Goal: Information Seeking & Learning: Compare options

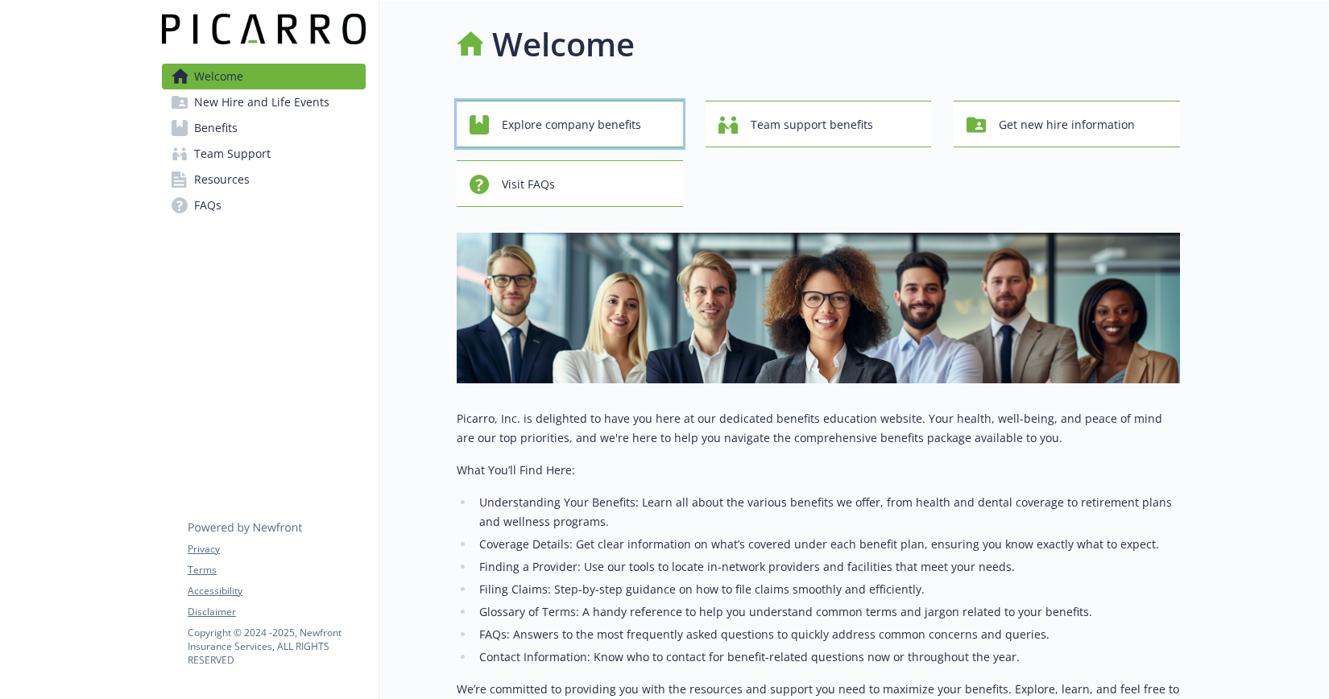
click at [624, 124] on span "Explore company benefits" at bounding box center [571, 125] width 139 height 31
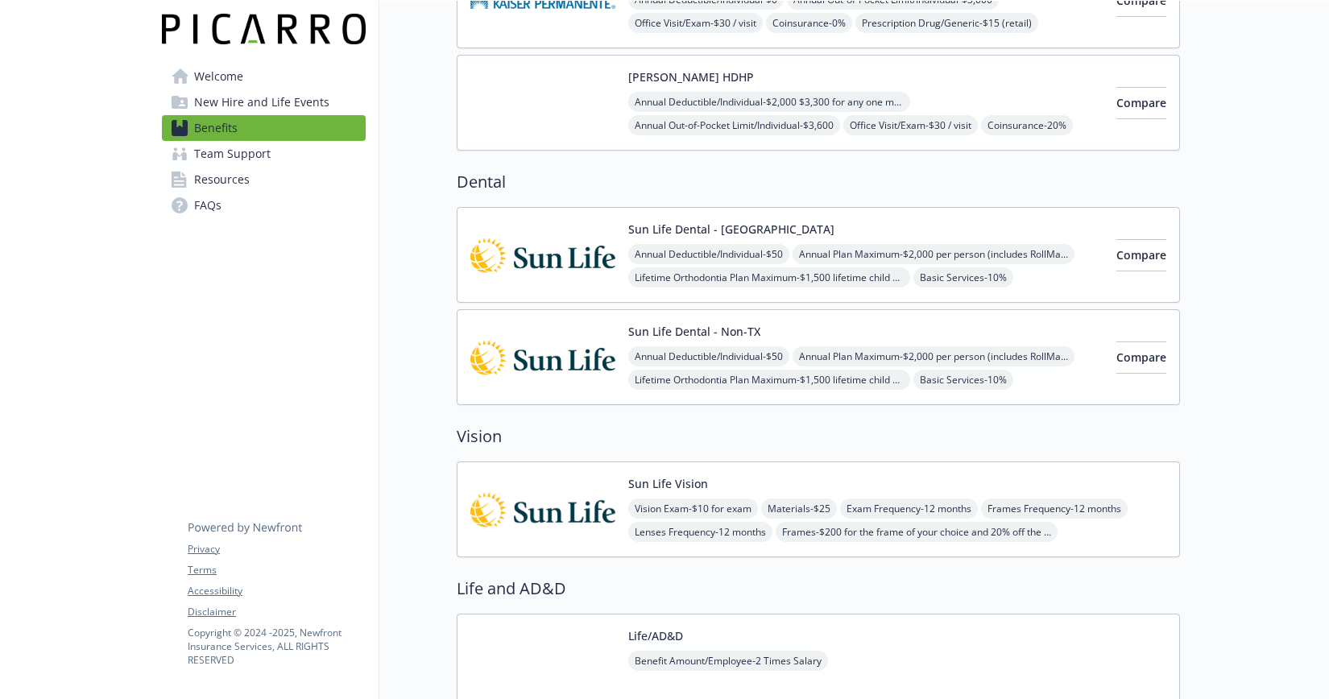
scroll to position [738, 0]
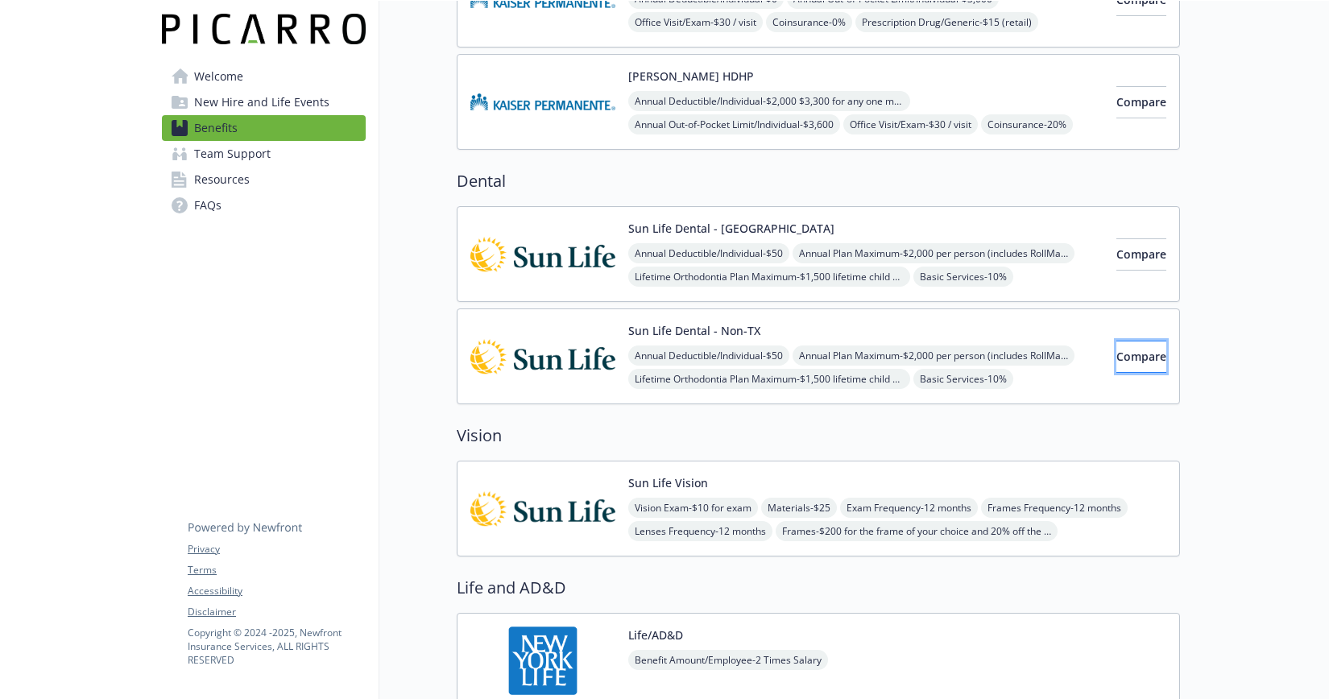
click at [1116, 355] on span "Compare" at bounding box center [1141, 356] width 50 height 15
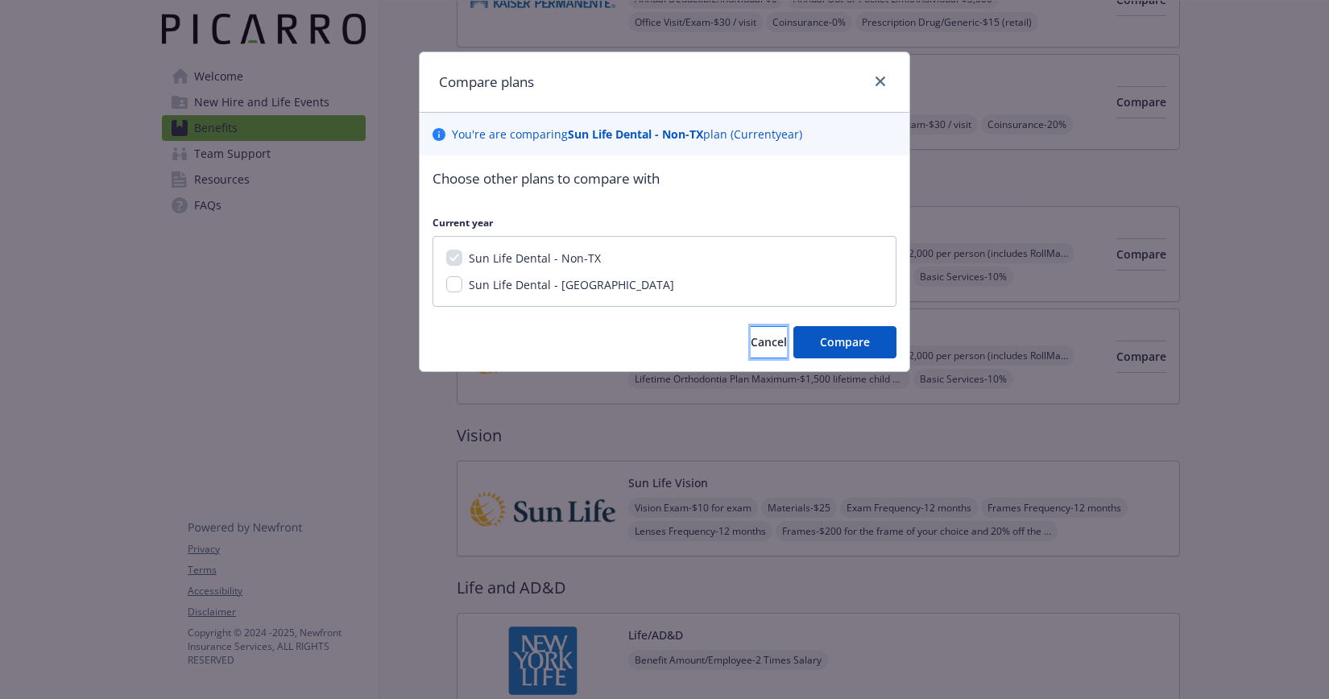
click at [759, 341] on span "Cancel" at bounding box center [768, 341] width 36 height 15
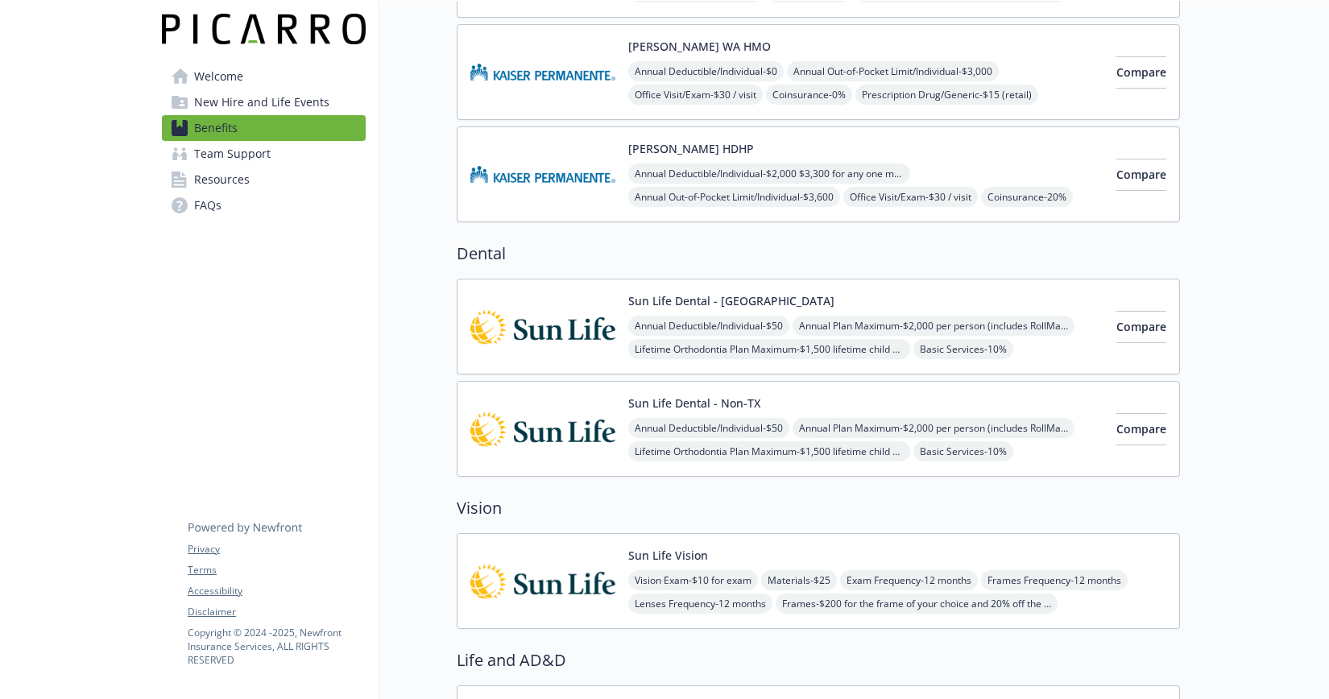
scroll to position [664, 0]
click at [225, 180] on span "Resources" at bounding box center [222, 180] width 56 height 26
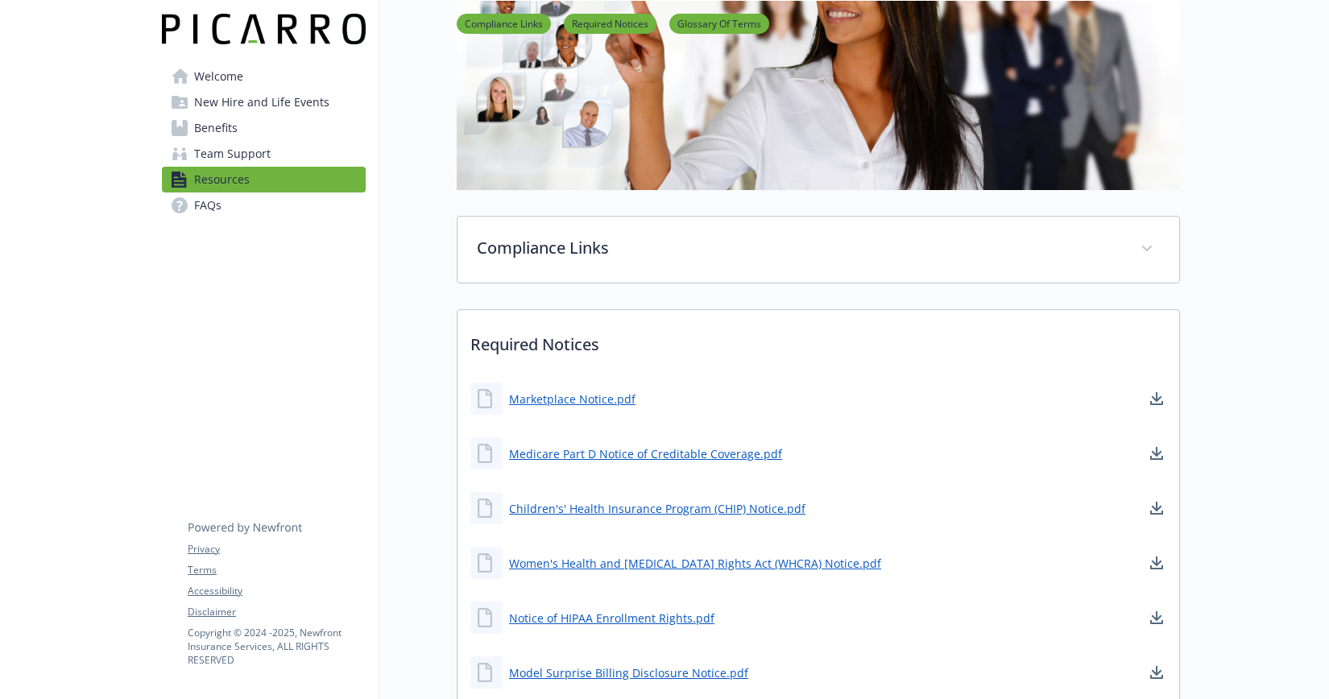
scroll to position [25, 0]
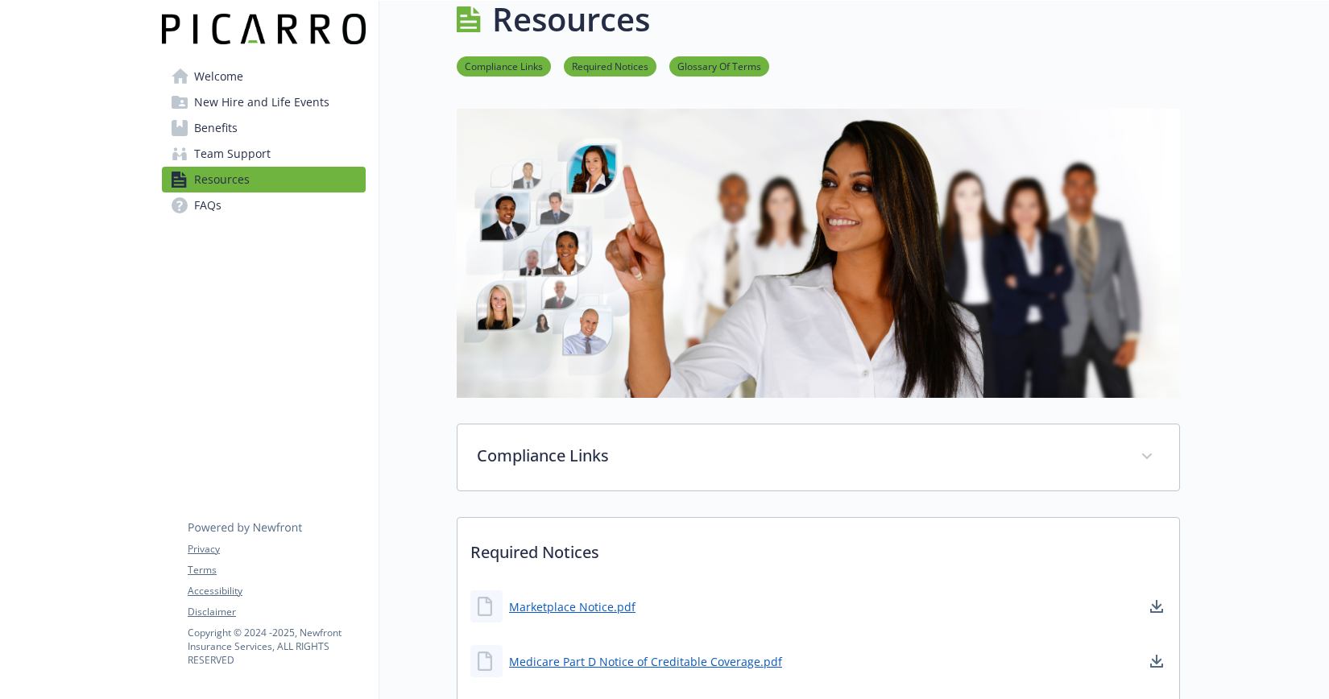
click at [487, 67] on link "Compliance Links" at bounding box center [504, 65] width 94 height 15
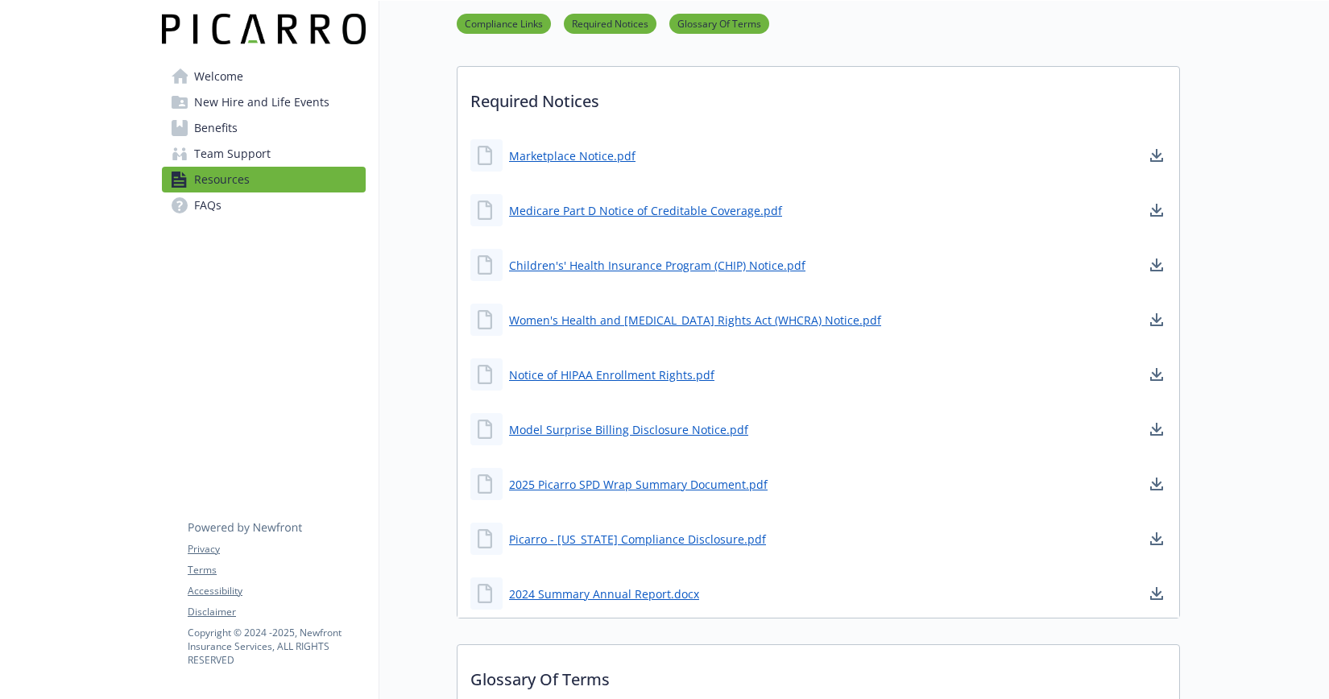
scroll to position [489, 12]
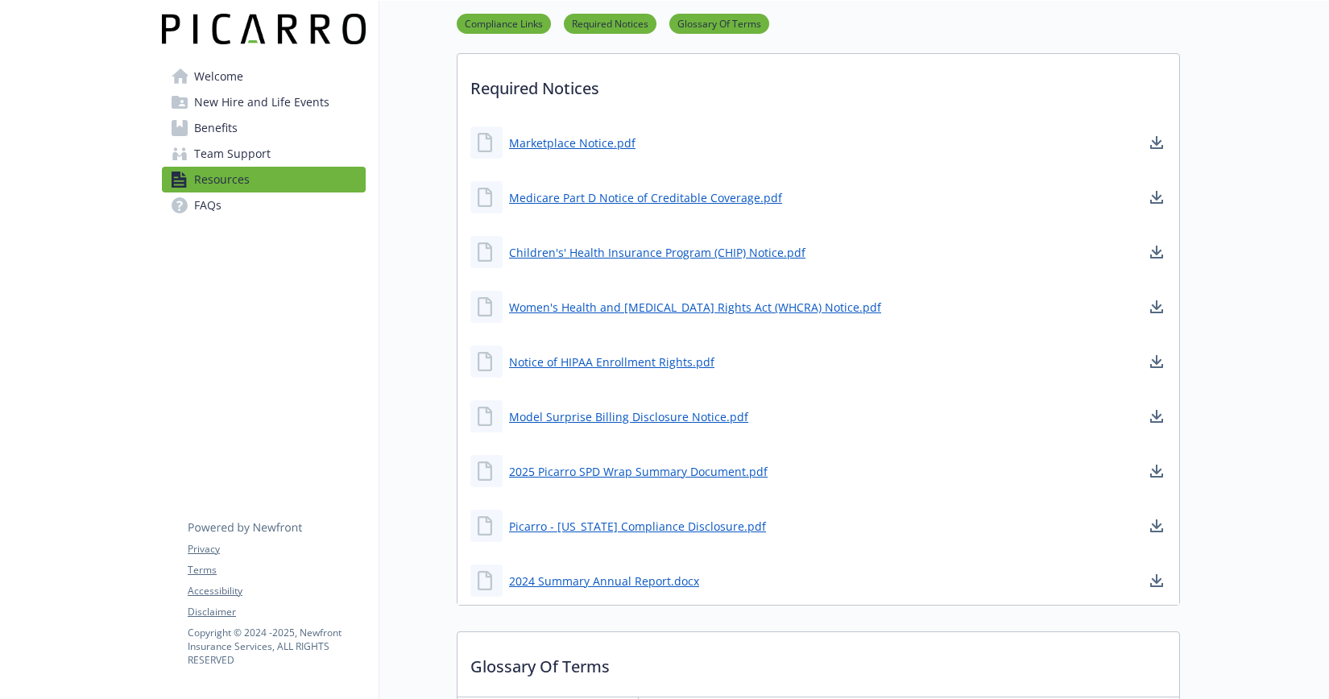
click at [219, 151] on span "Team Support" at bounding box center [232, 154] width 76 height 26
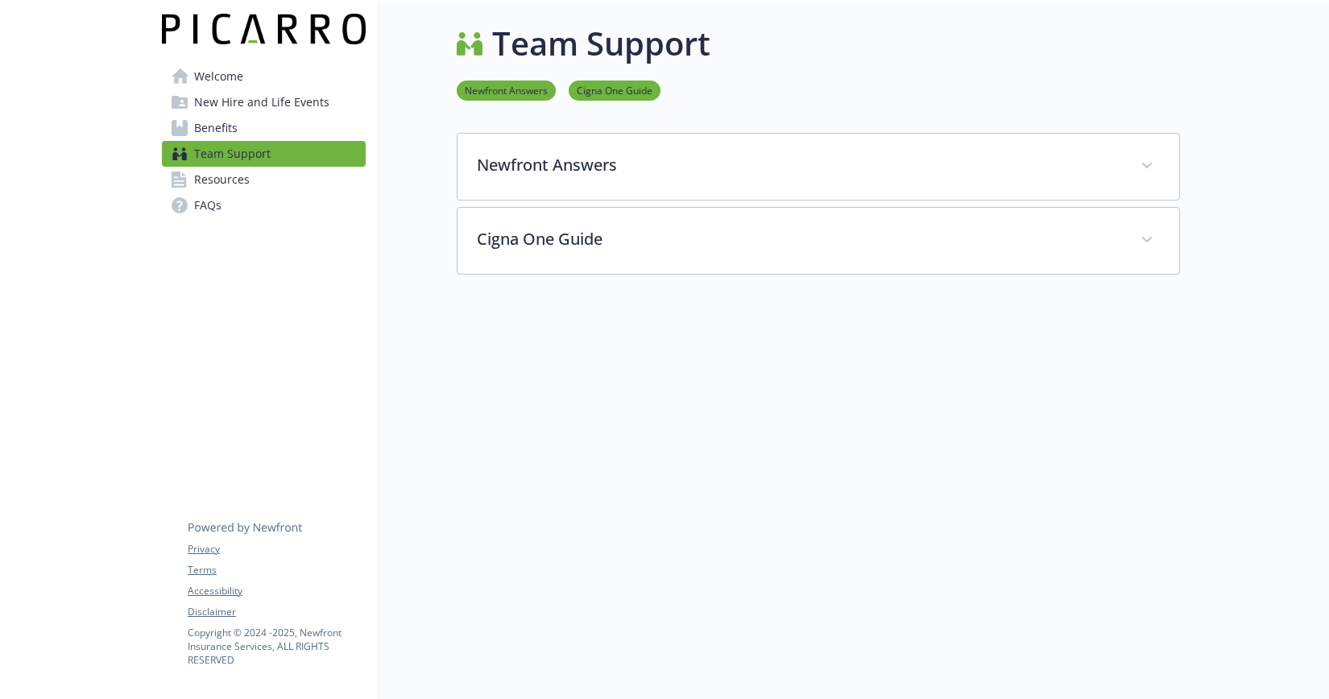
scroll to position [13, 12]
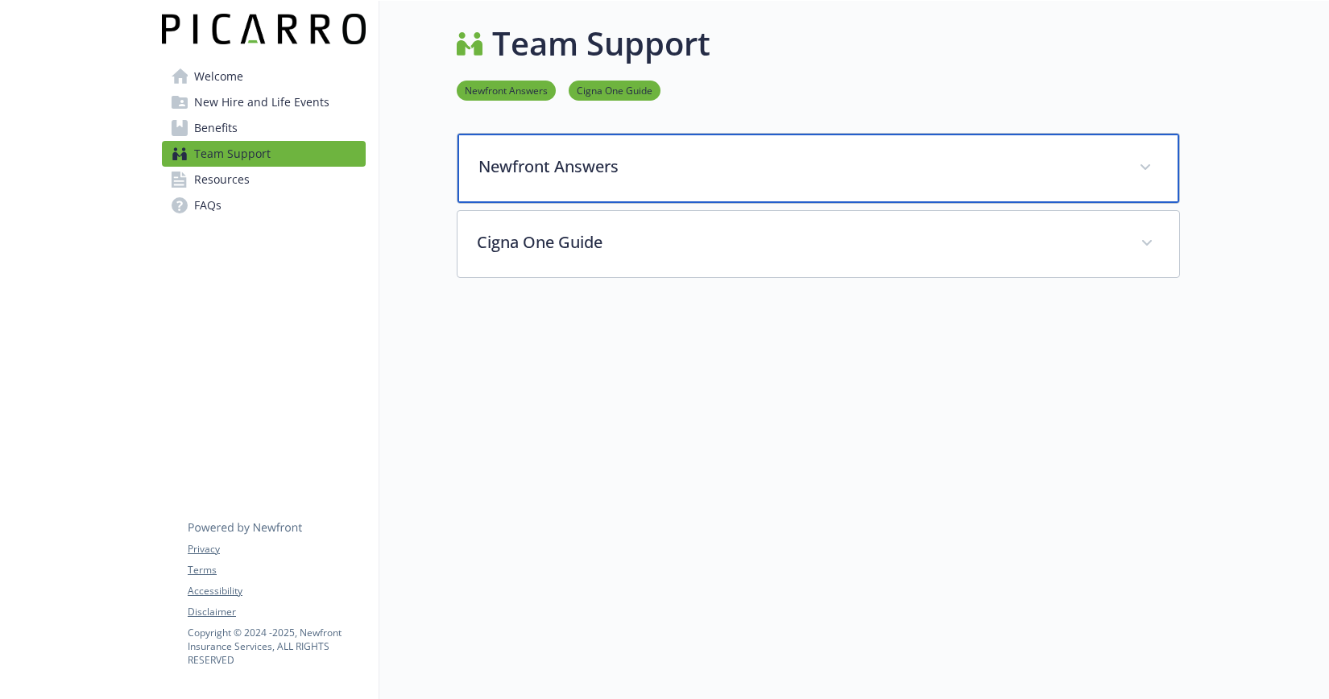
click at [1139, 155] on span at bounding box center [1145, 168] width 26 height 26
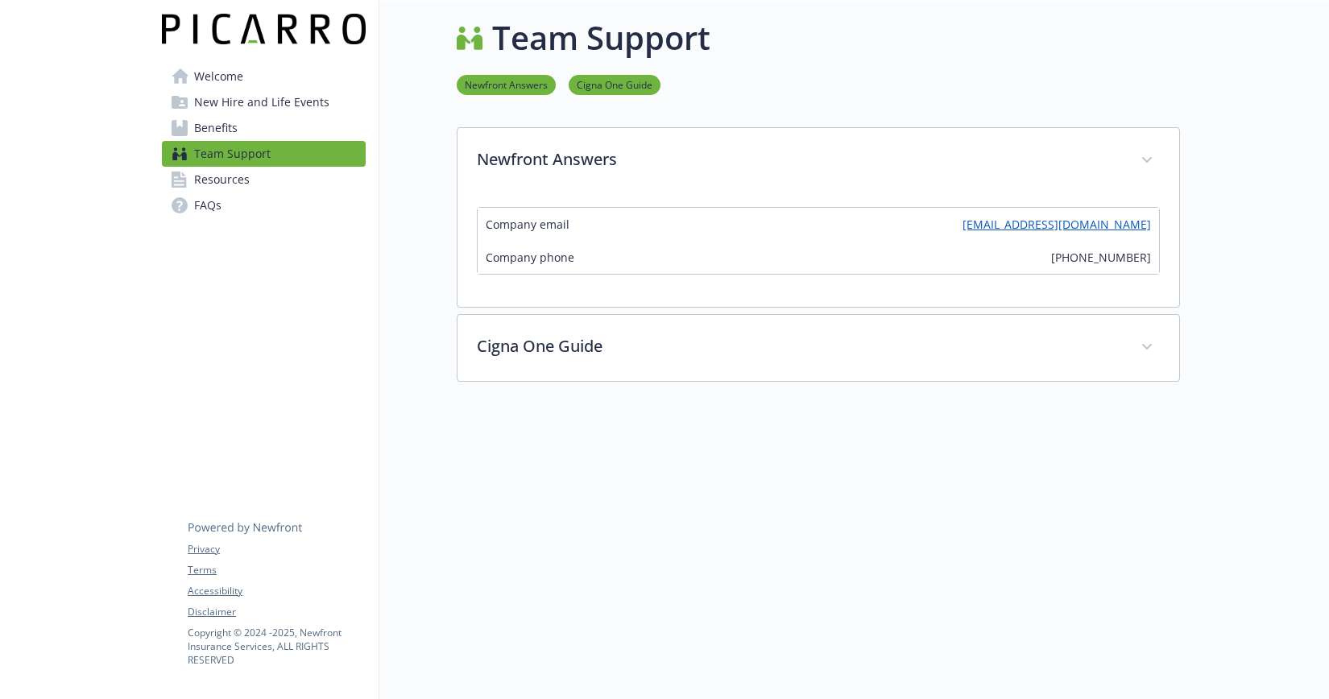
click at [204, 129] on span "Benefits" at bounding box center [215, 128] width 43 height 26
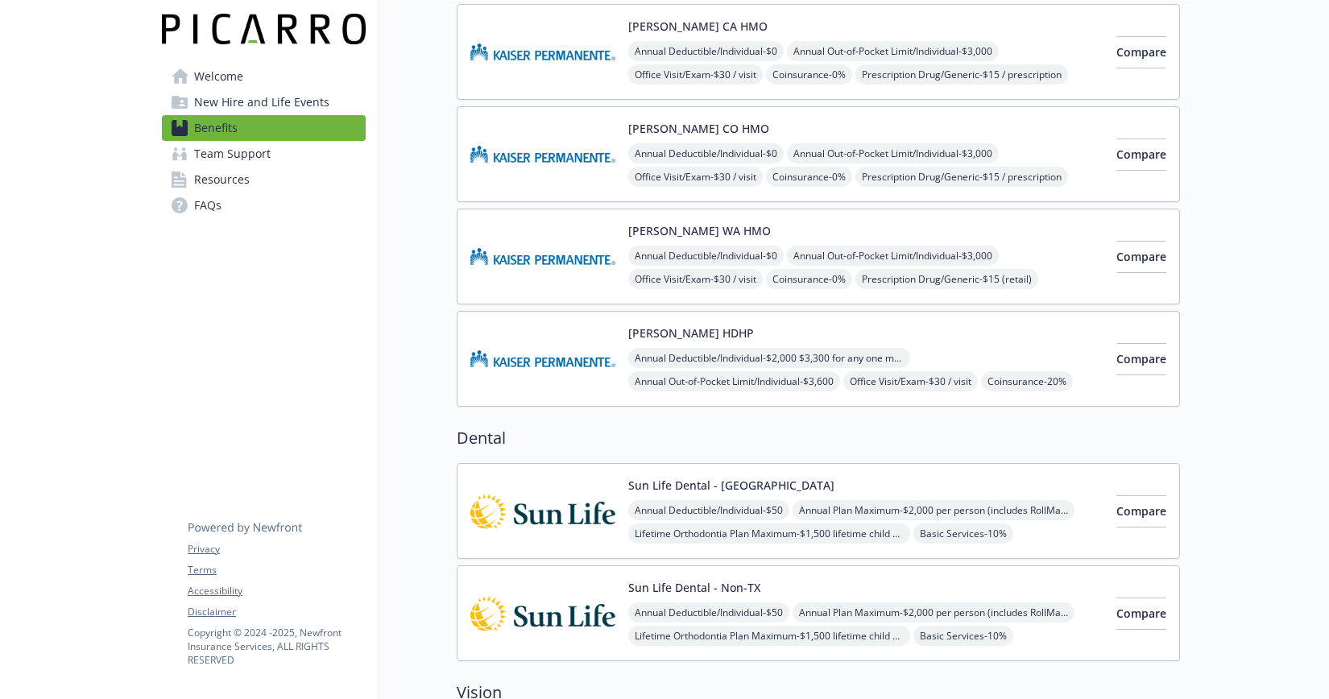
scroll to position [519, 12]
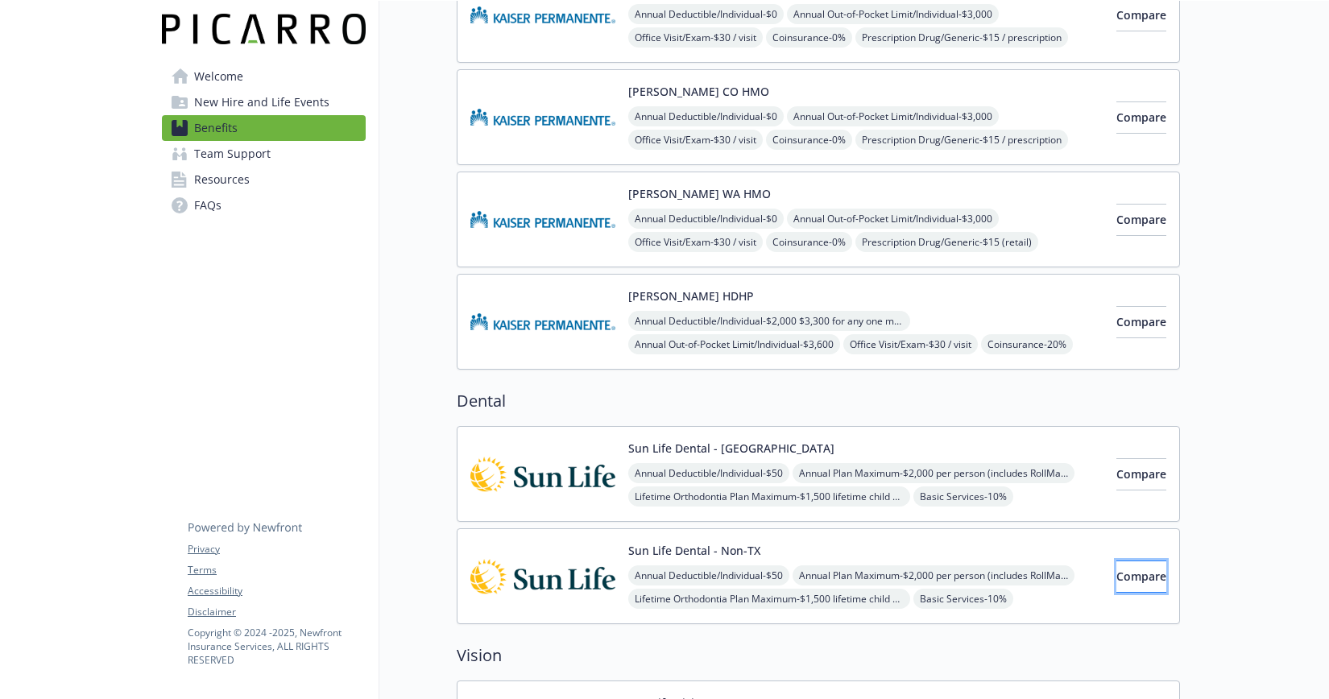
click at [1116, 568] on span "Compare" at bounding box center [1141, 575] width 50 height 15
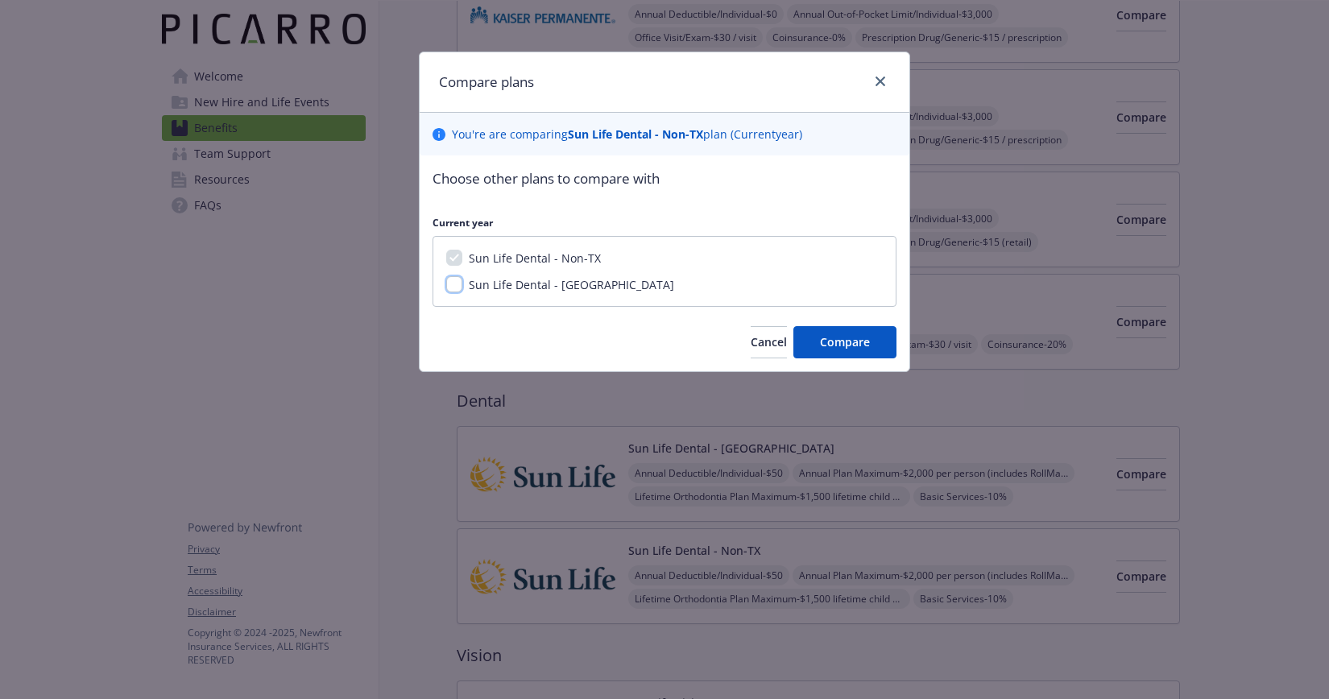
click at [451, 286] on input "Sun Life Dental - [GEOGRAPHIC_DATA]" at bounding box center [454, 284] width 16 height 16
click at [452, 287] on input "Sun Life Dental - [GEOGRAPHIC_DATA]" at bounding box center [454, 284] width 16 height 16
checkbox input "false"
click at [865, 345] on span "Compare" at bounding box center [845, 341] width 50 height 15
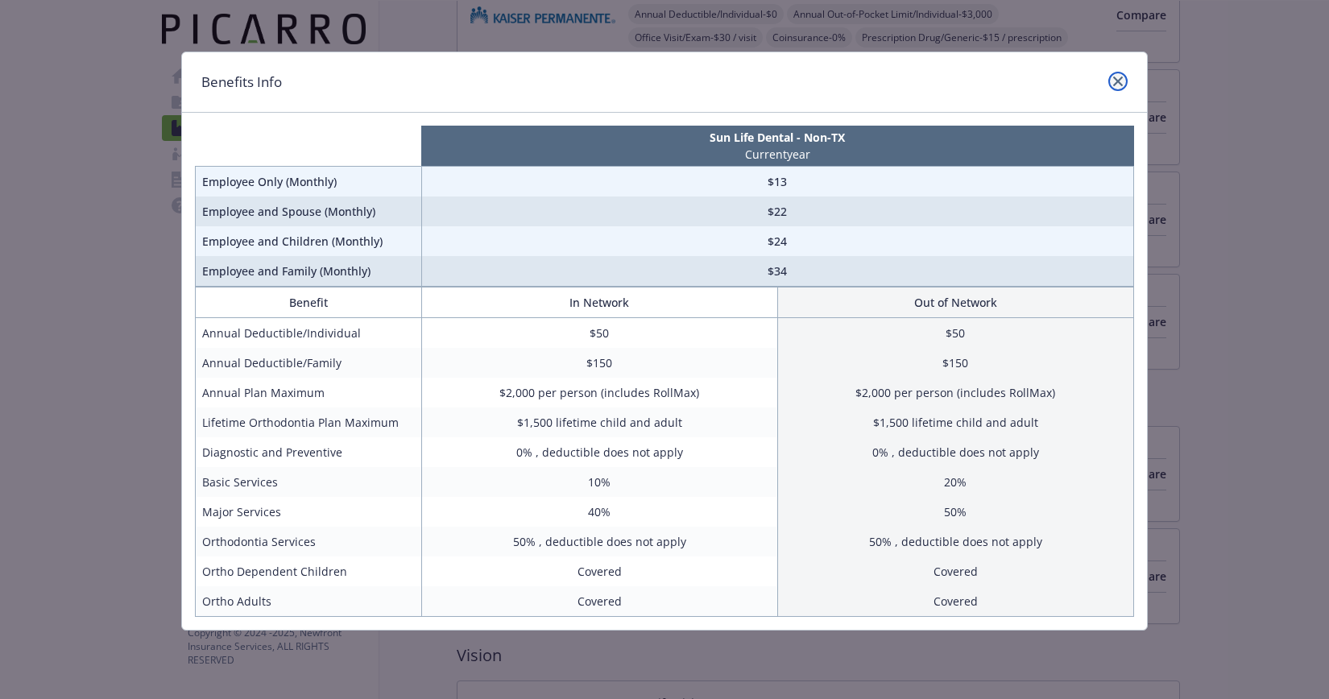
click at [1121, 76] on icon "close" at bounding box center [1118, 81] width 10 height 10
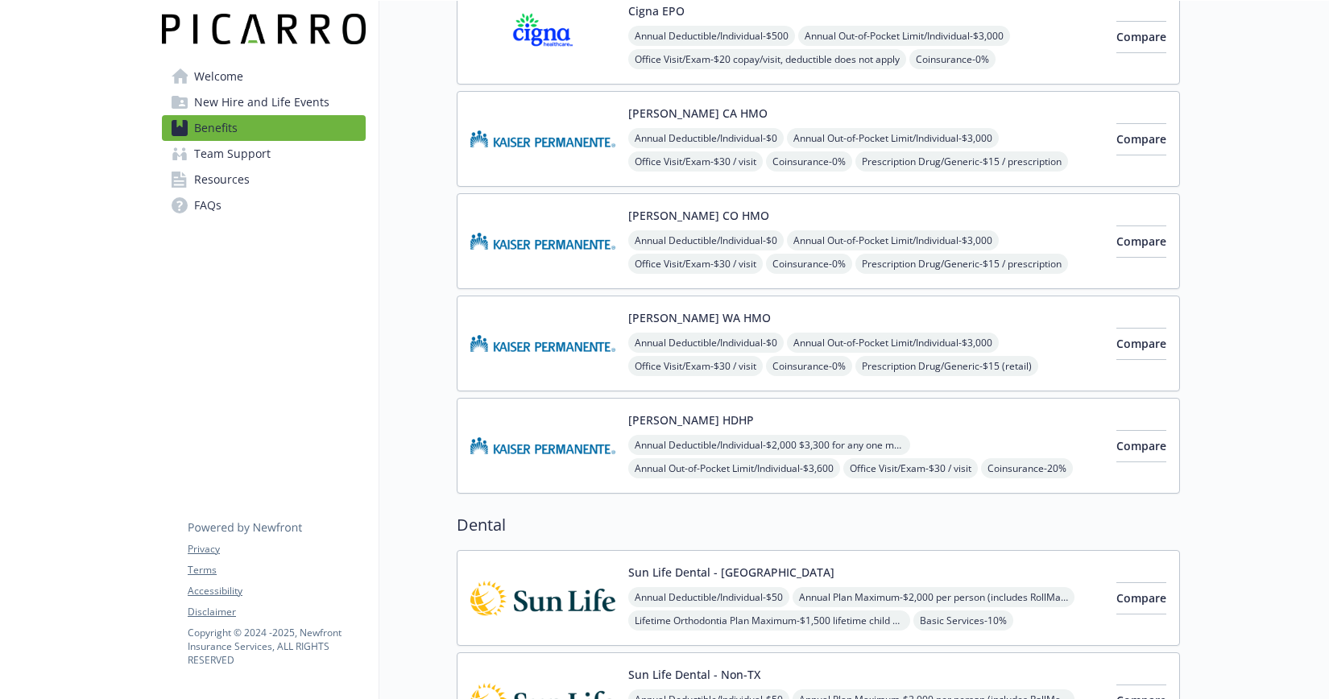
scroll to position [49, 12]
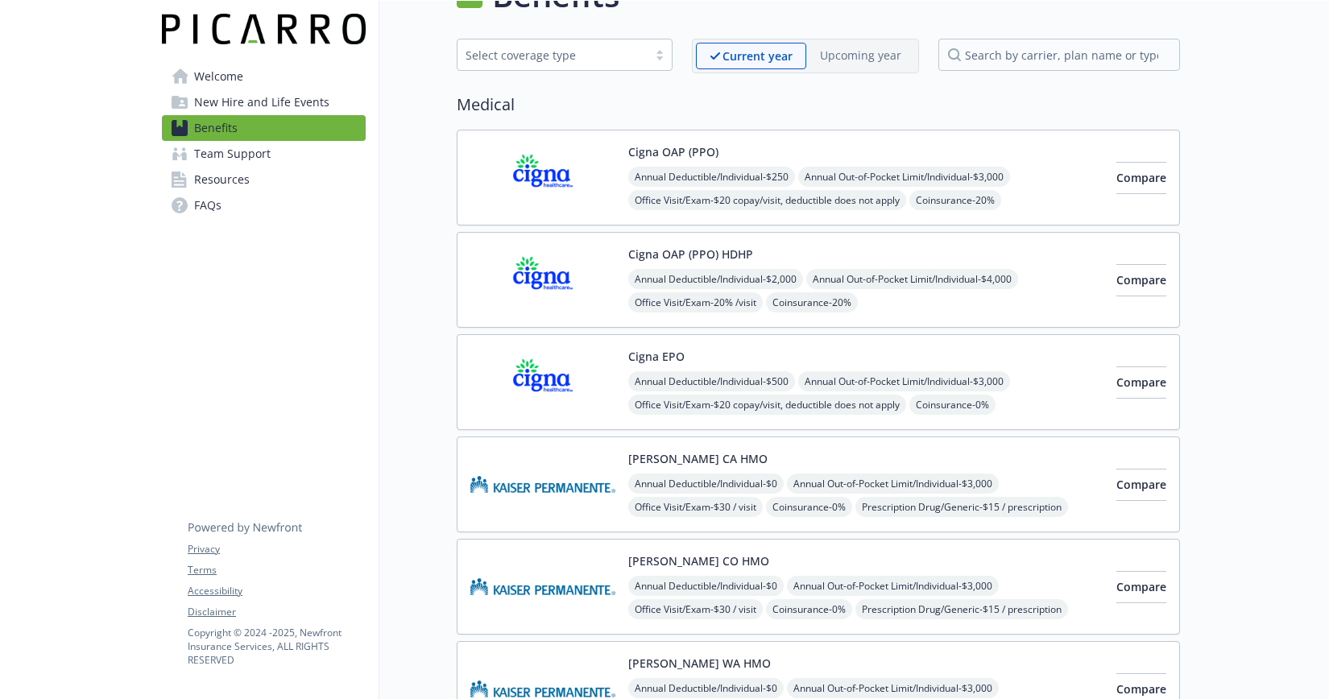
click at [194, 201] on span "FAQs" at bounding box center [207, 205] width 27 height 26
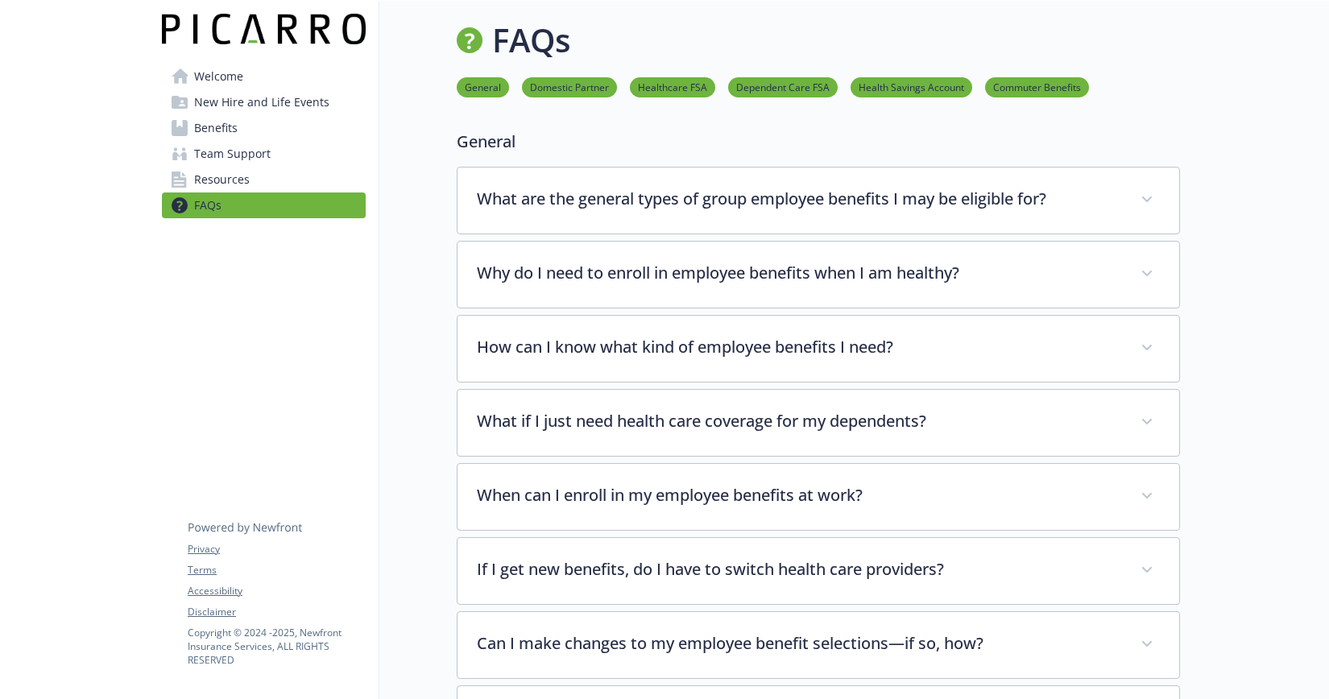
scroll to position [0, 12]
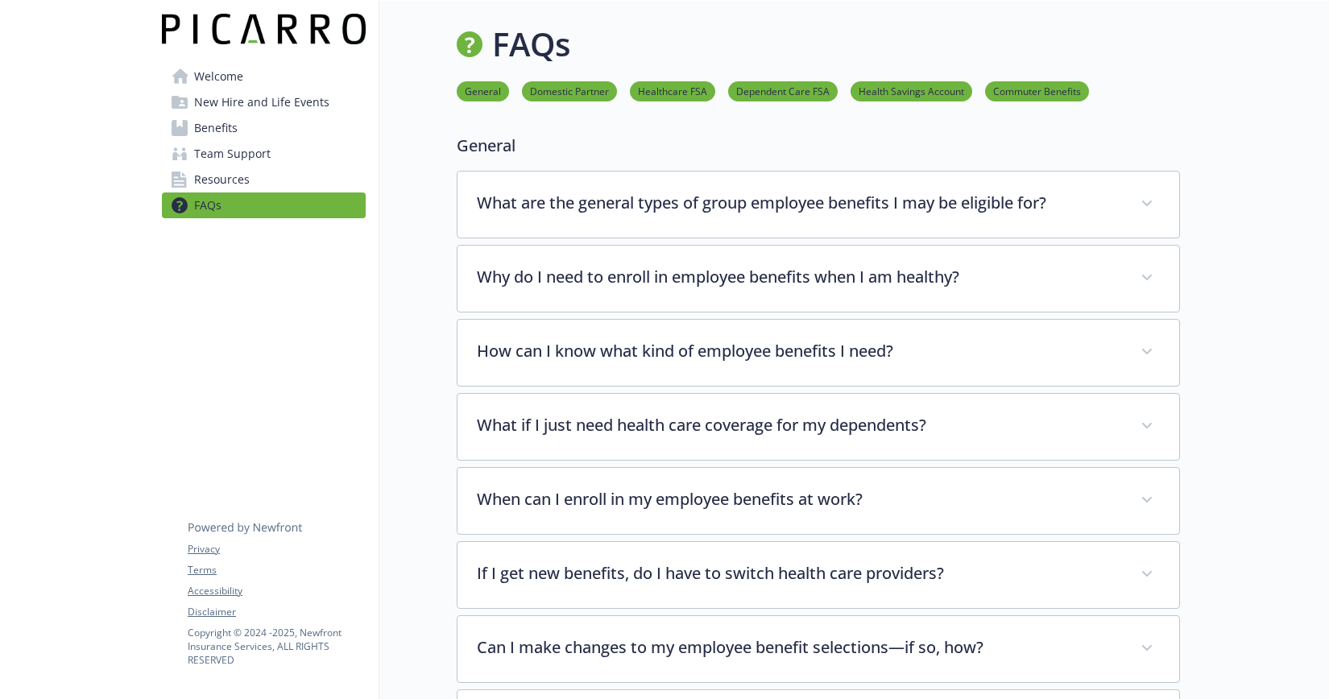
click at [217, 128] on span "Benefits" at bounding box center [215, 128] width 43 height 26
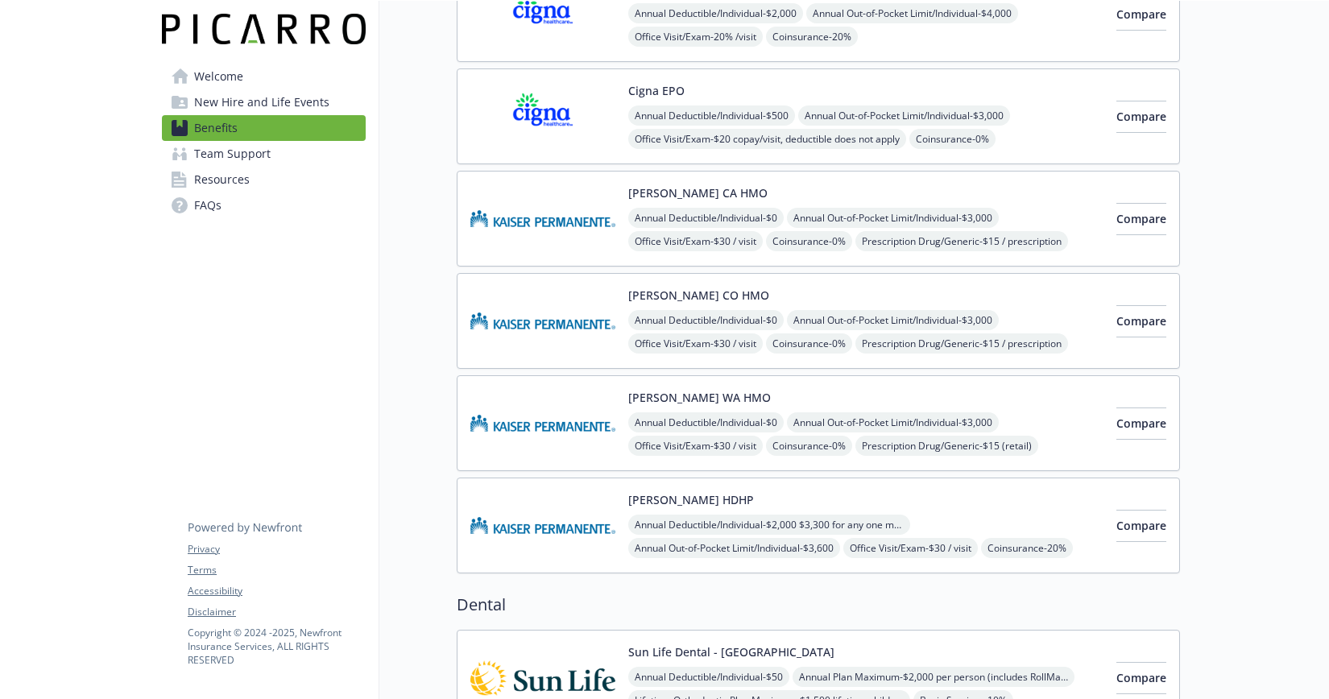
scroll to position [859, 12]
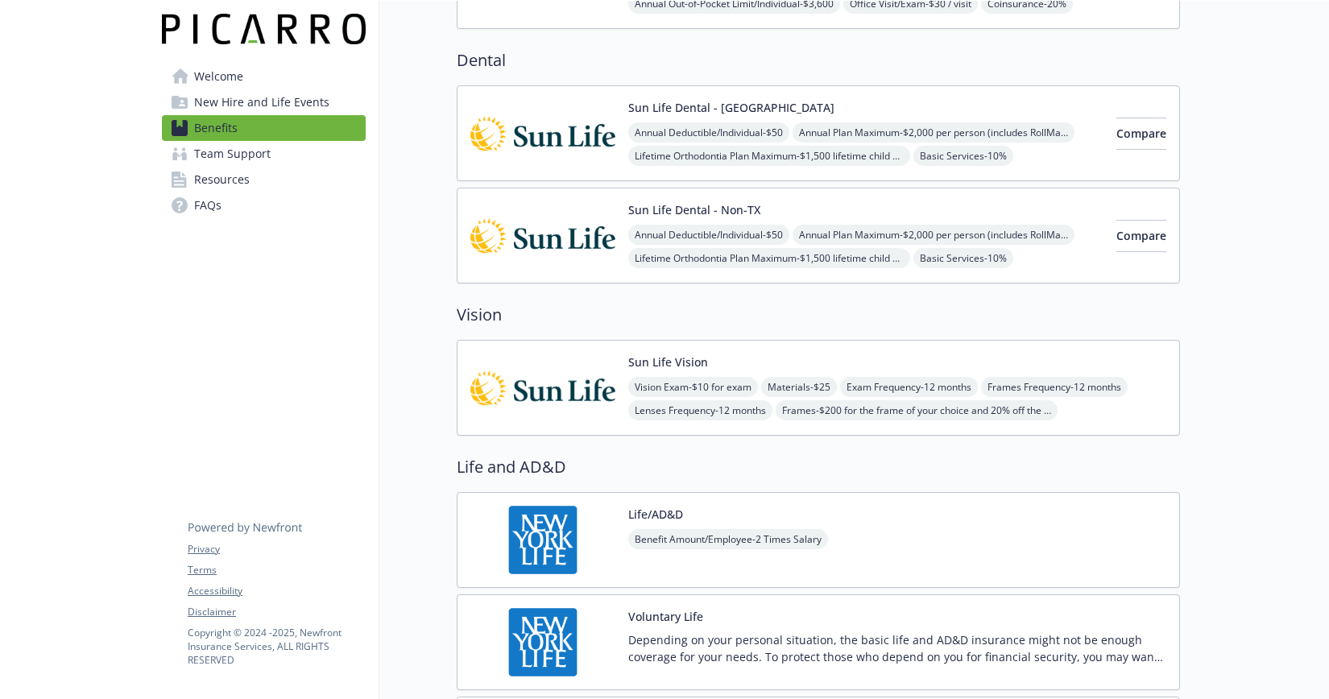
click at [529, 244] on img at bounding box center [542, 235] width 145 height 68
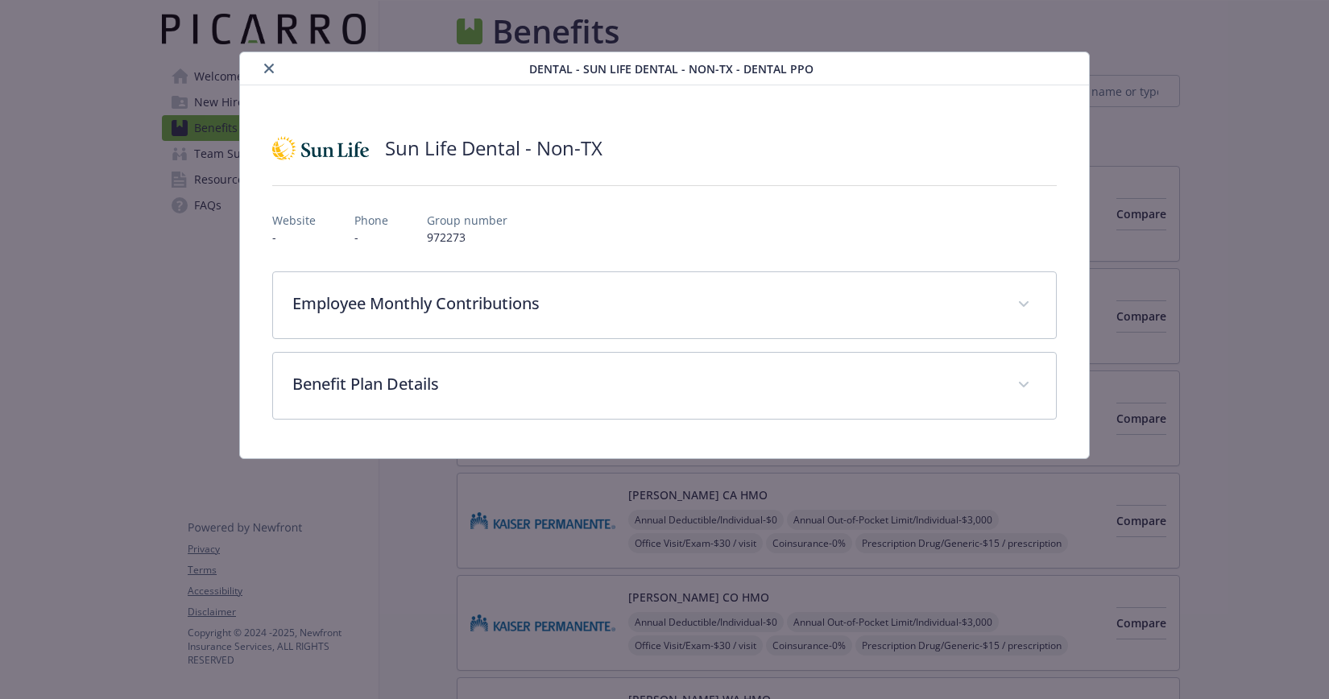
scroll to position [859, 12]
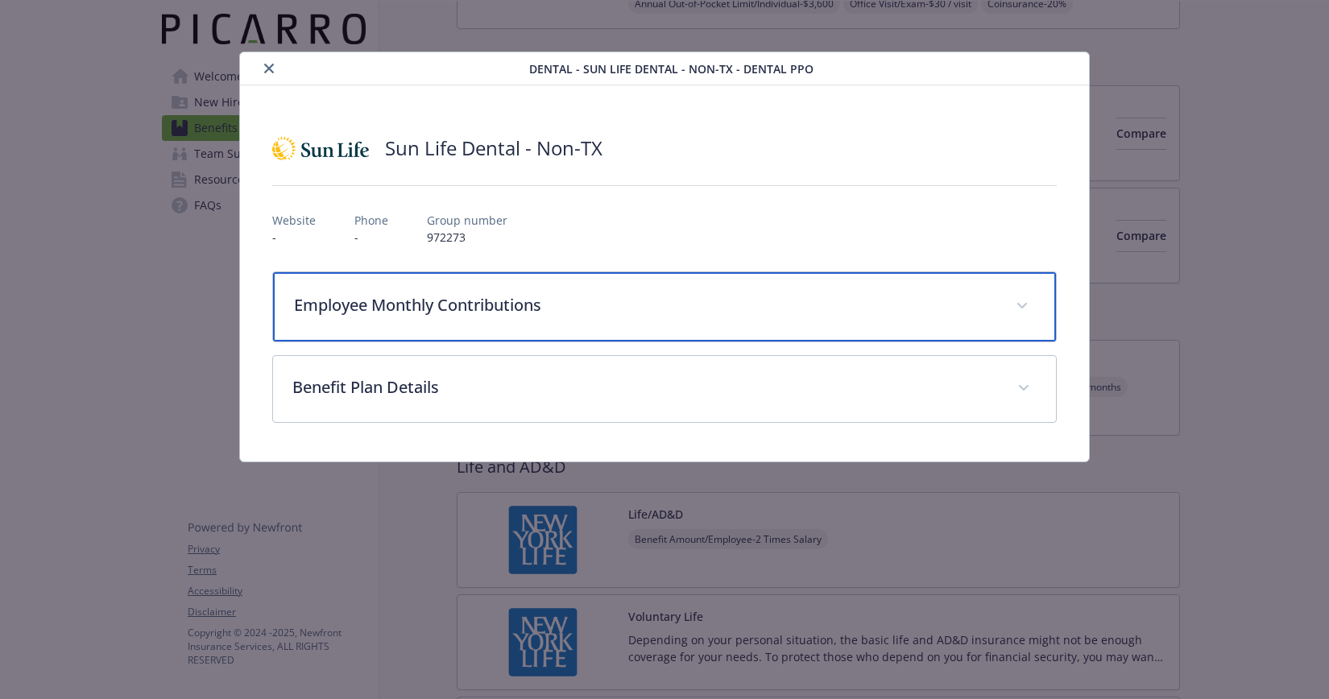
click at [470, 312] on p "Employee Monthly Contributions" at bounding box center [645, 305] width 702 height 24
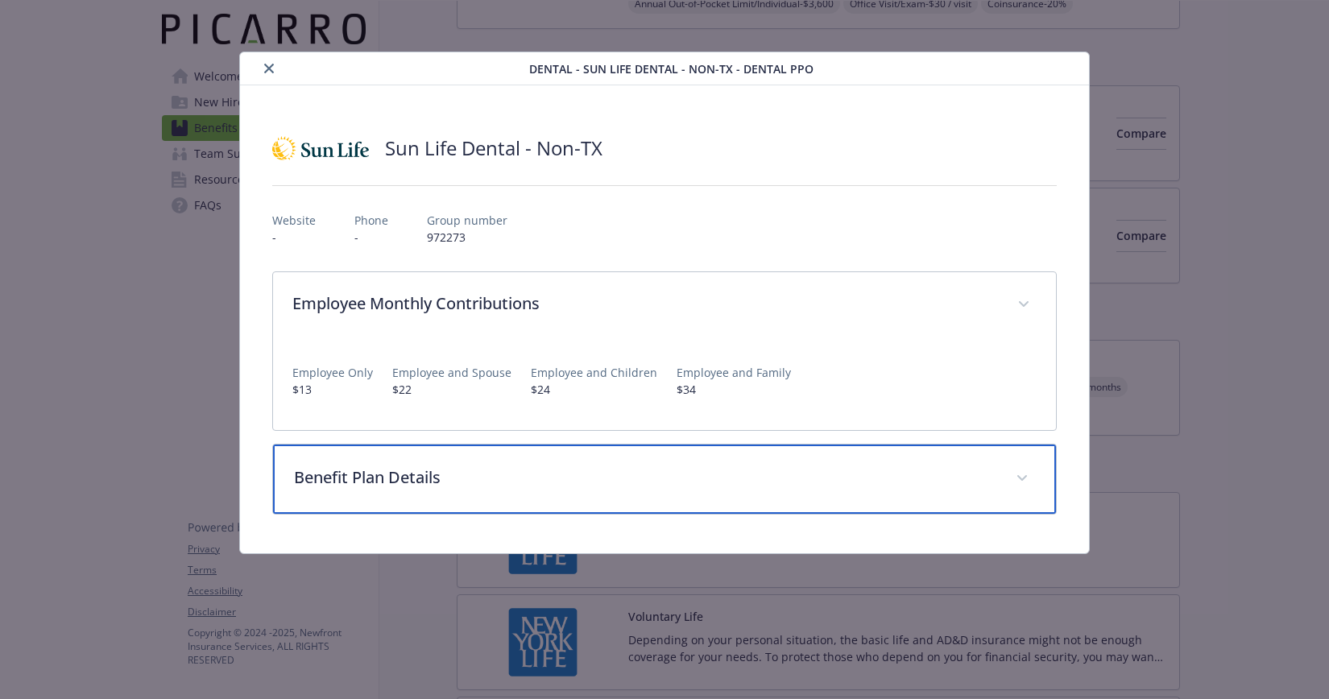
click at [420, 491] on div "Benefit Plan Details" at bounding box center [664, 478] width 783 height 69
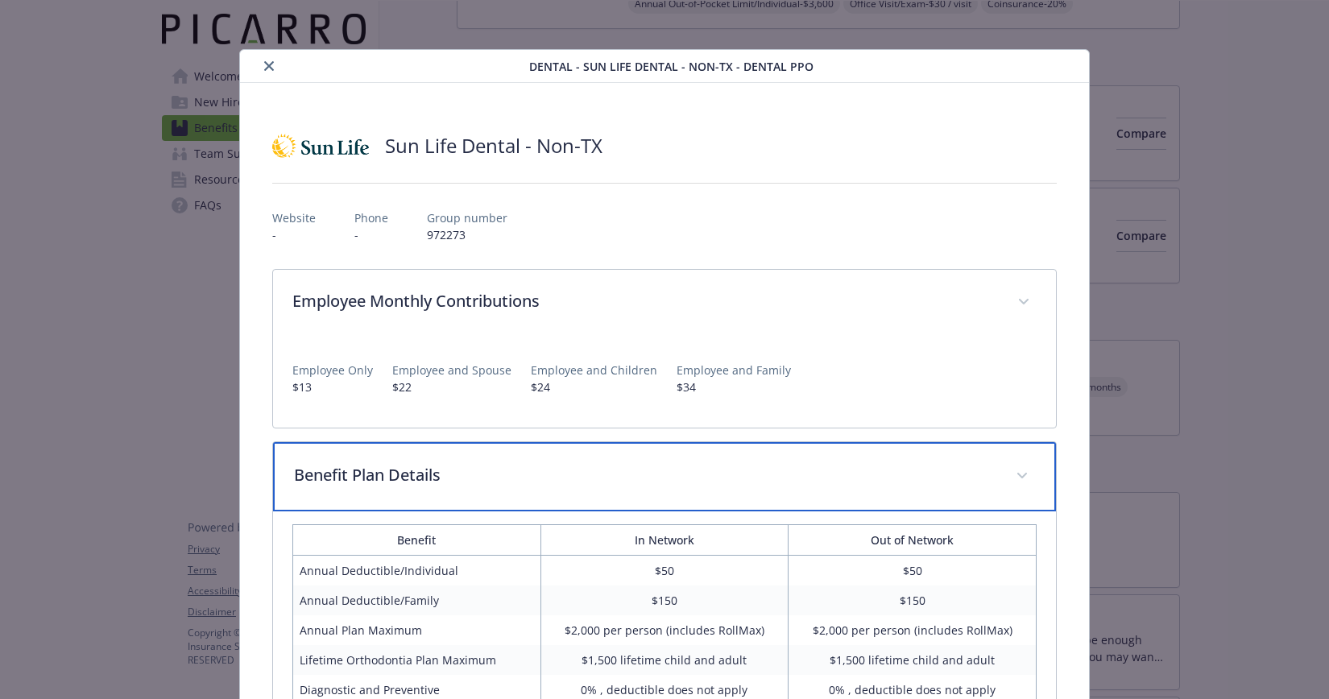
scroll to position [0, 0]
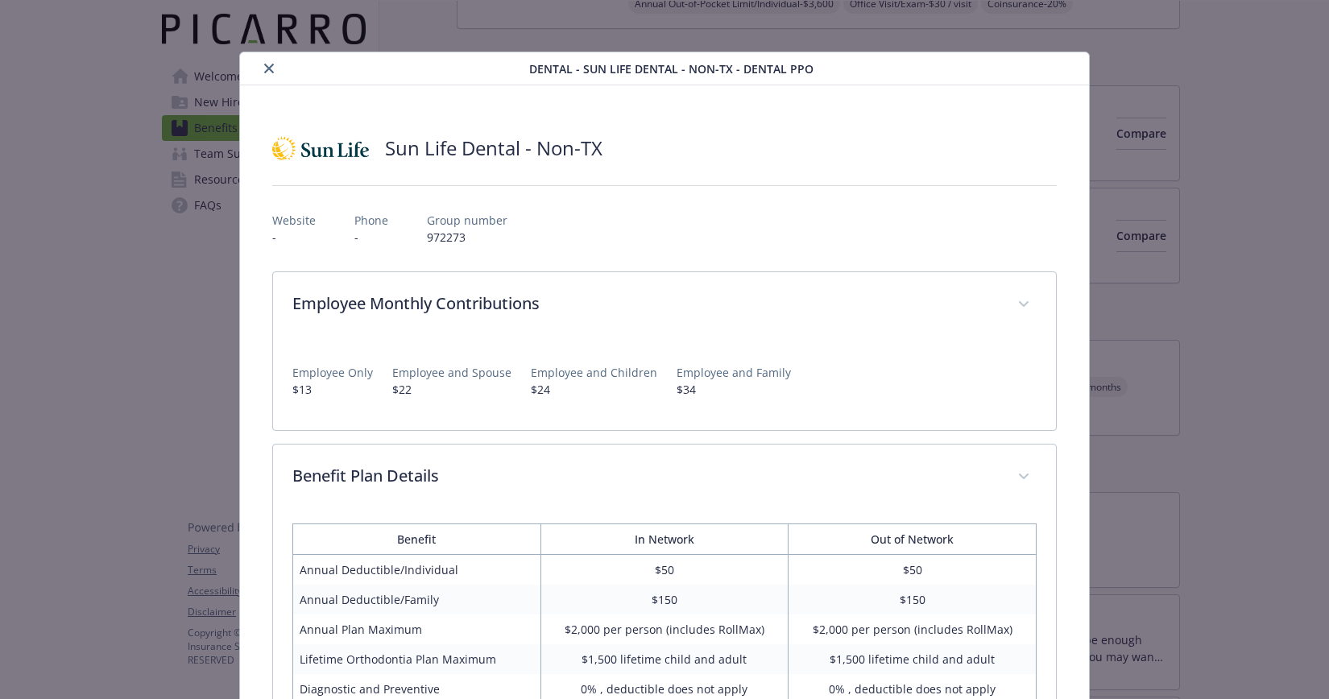
click at [268, 68] on icon "close" at bounding box center [269, 69] width 10 height 10
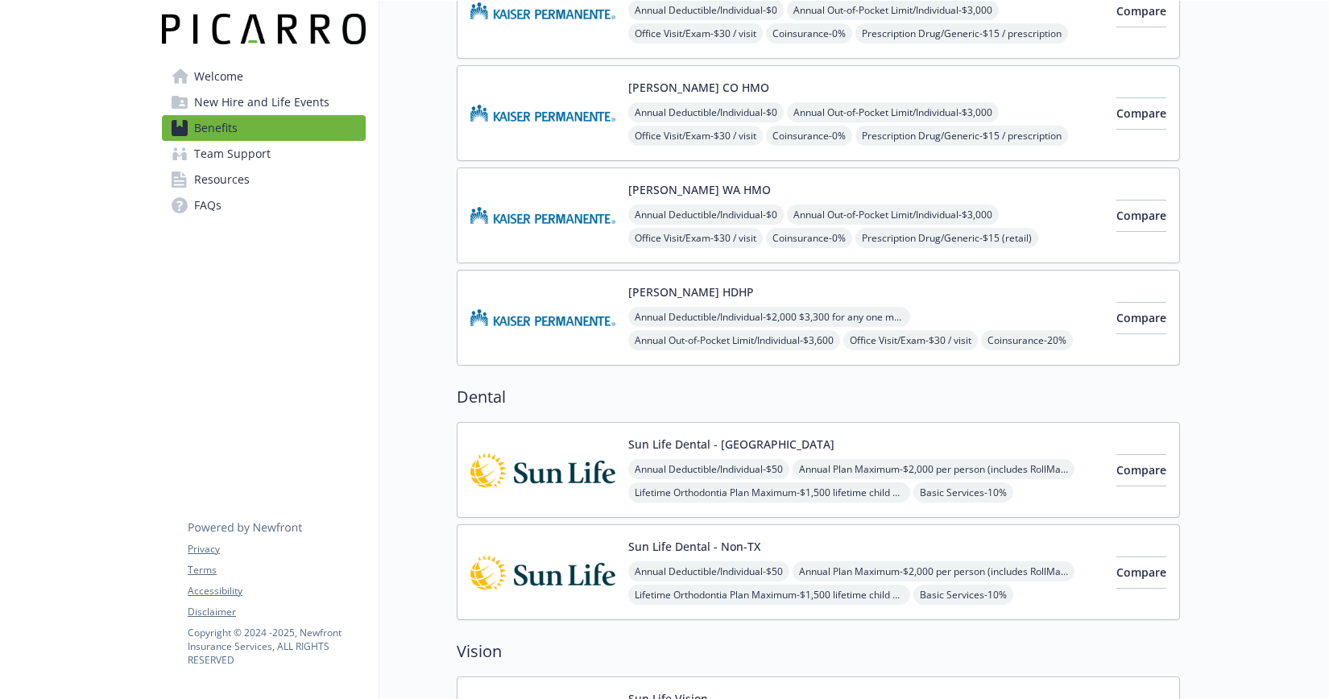
scroll to position [368, 12]
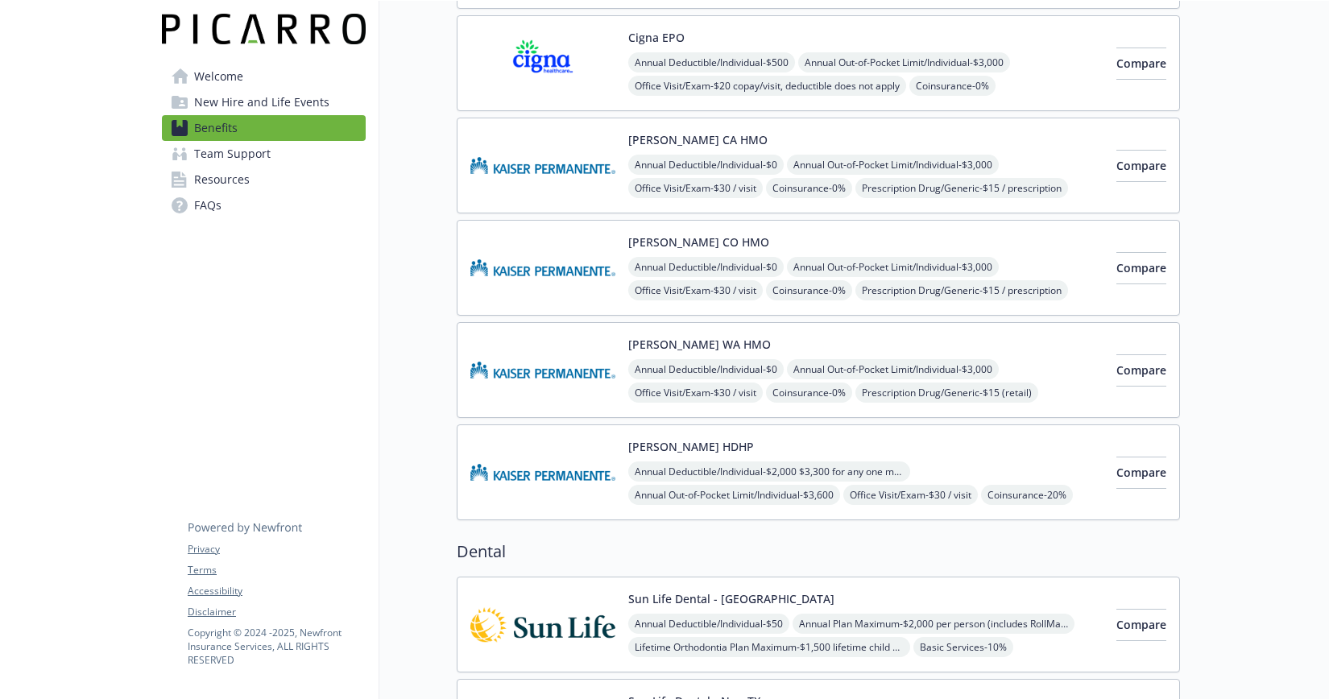
click at [205, 79] on span "Welcome" at bounding box center [218, 77] width 49 height 26
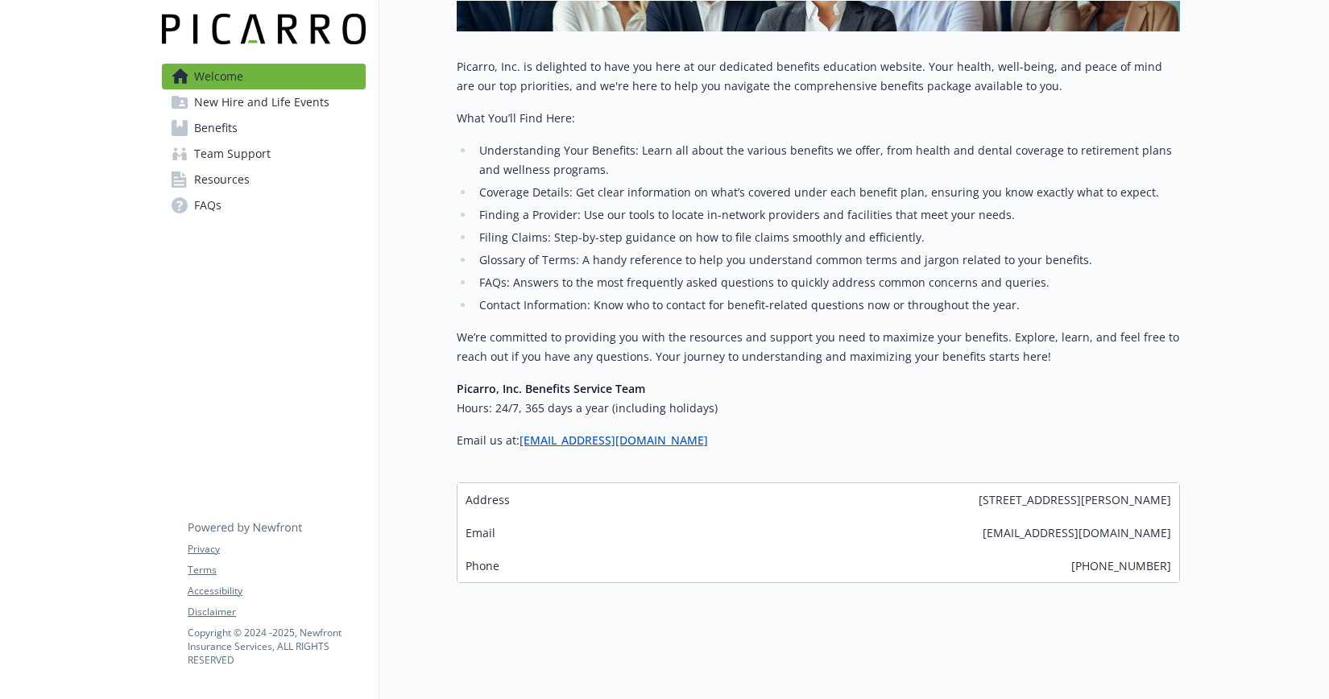
scroll to position [364, 12]
click at [652, 432] on link "[EMAIL_ADDRESS][DOMAIN_NAME]" at bounding box center [613, 439] width 188 height 15
click at [738, 431] on p "Email us at: [EMAIL_ADDRESS][DOMAIN_NAME]" at bounding box center [818, 440] width 723 height 19
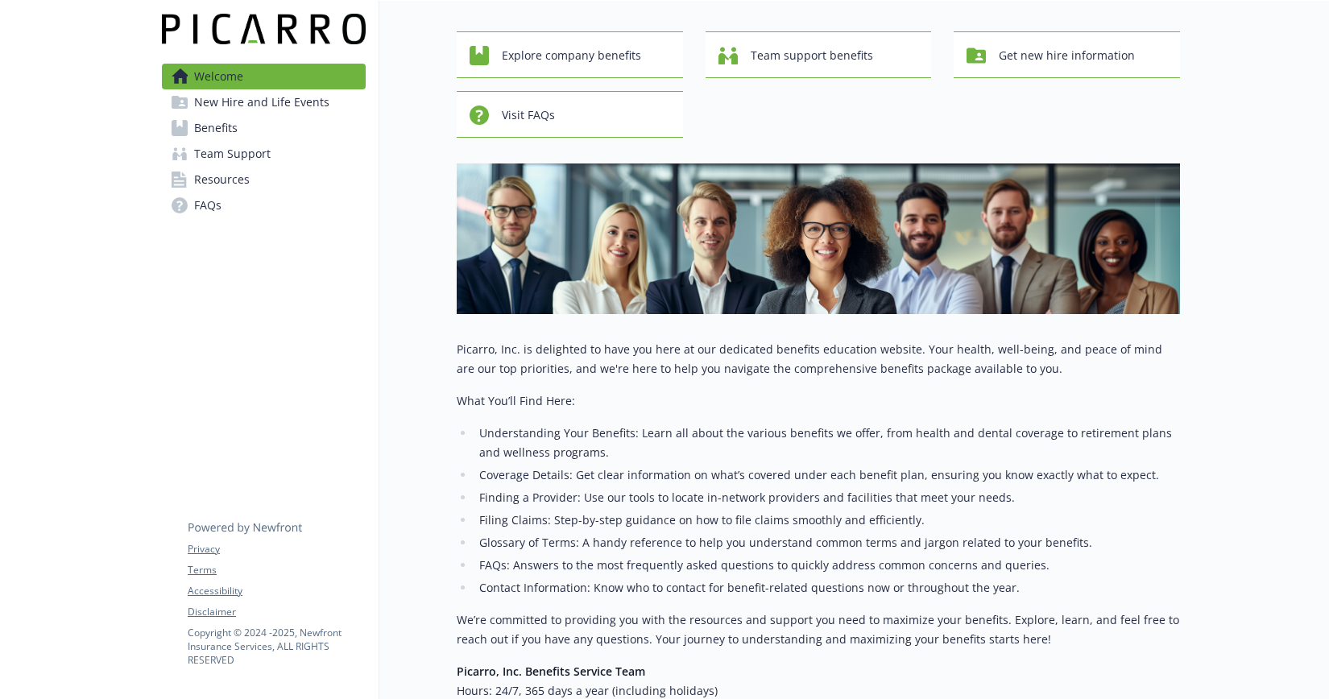
scroll to position [68, 12]
